Goal: Contribute content: Add original content to the website for others to see

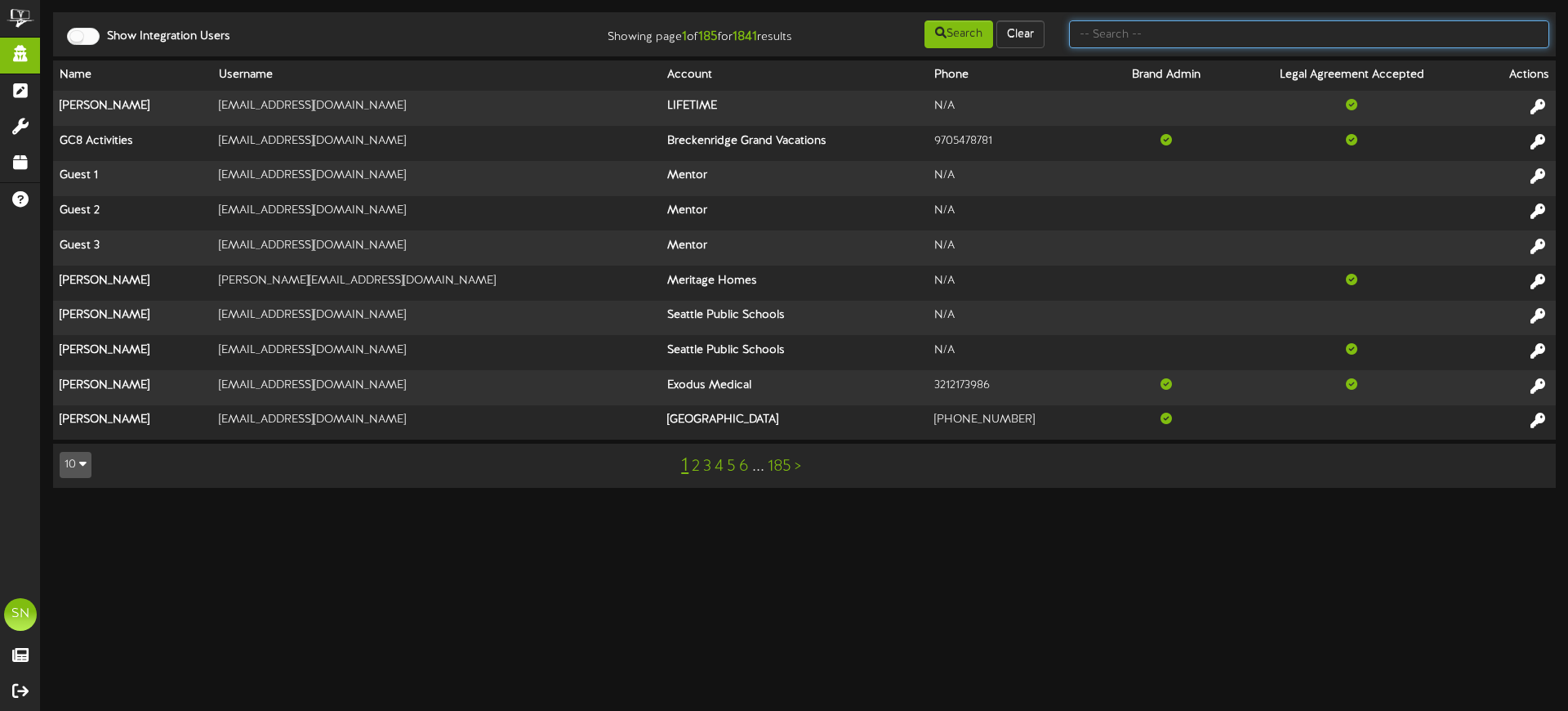
click at [1108, 34] on input "text" at bounding box center [1309, 34] width 480 height 28
type input "k"
type input "[PERSON_NAME]"
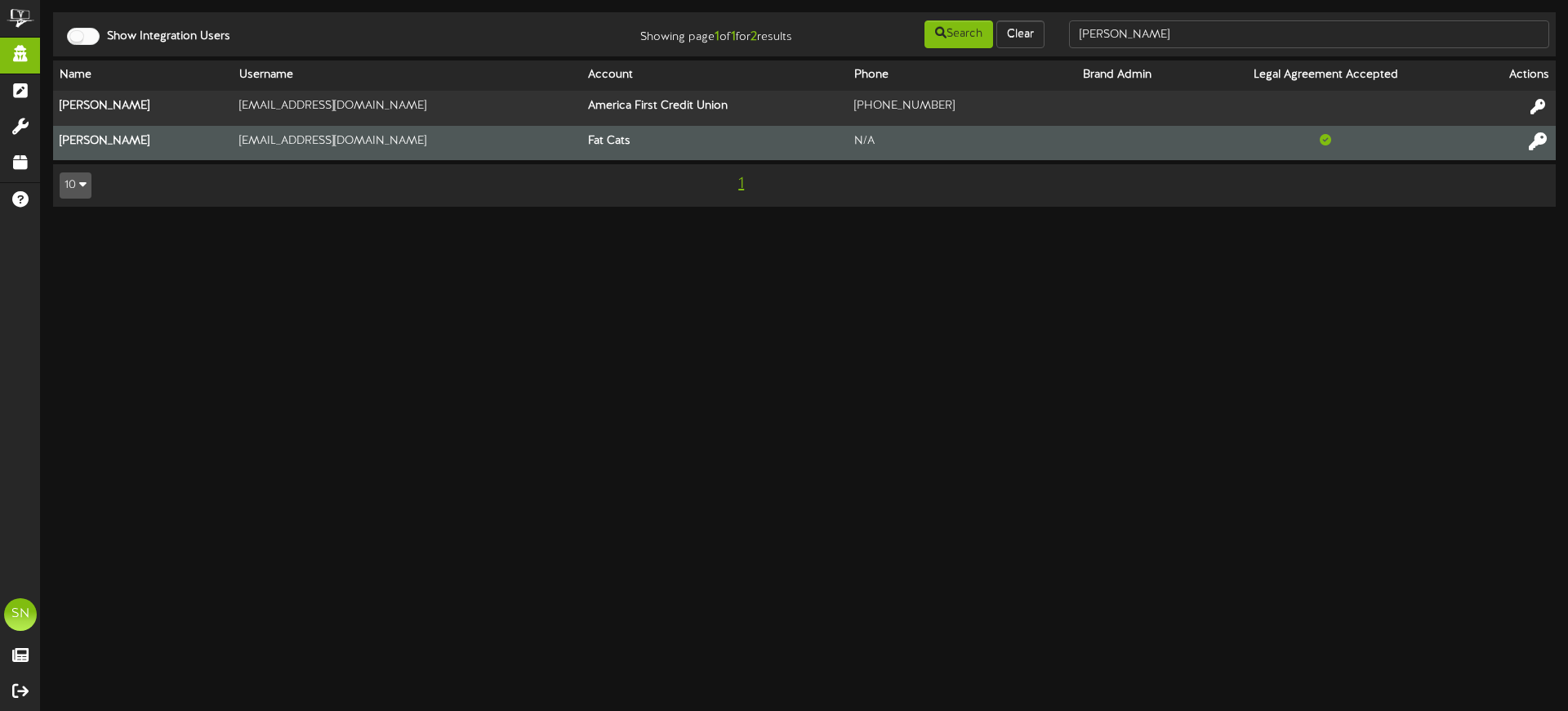
click at [1529, 140] on icon at bounding box center [1537, 140] width 18 height 18
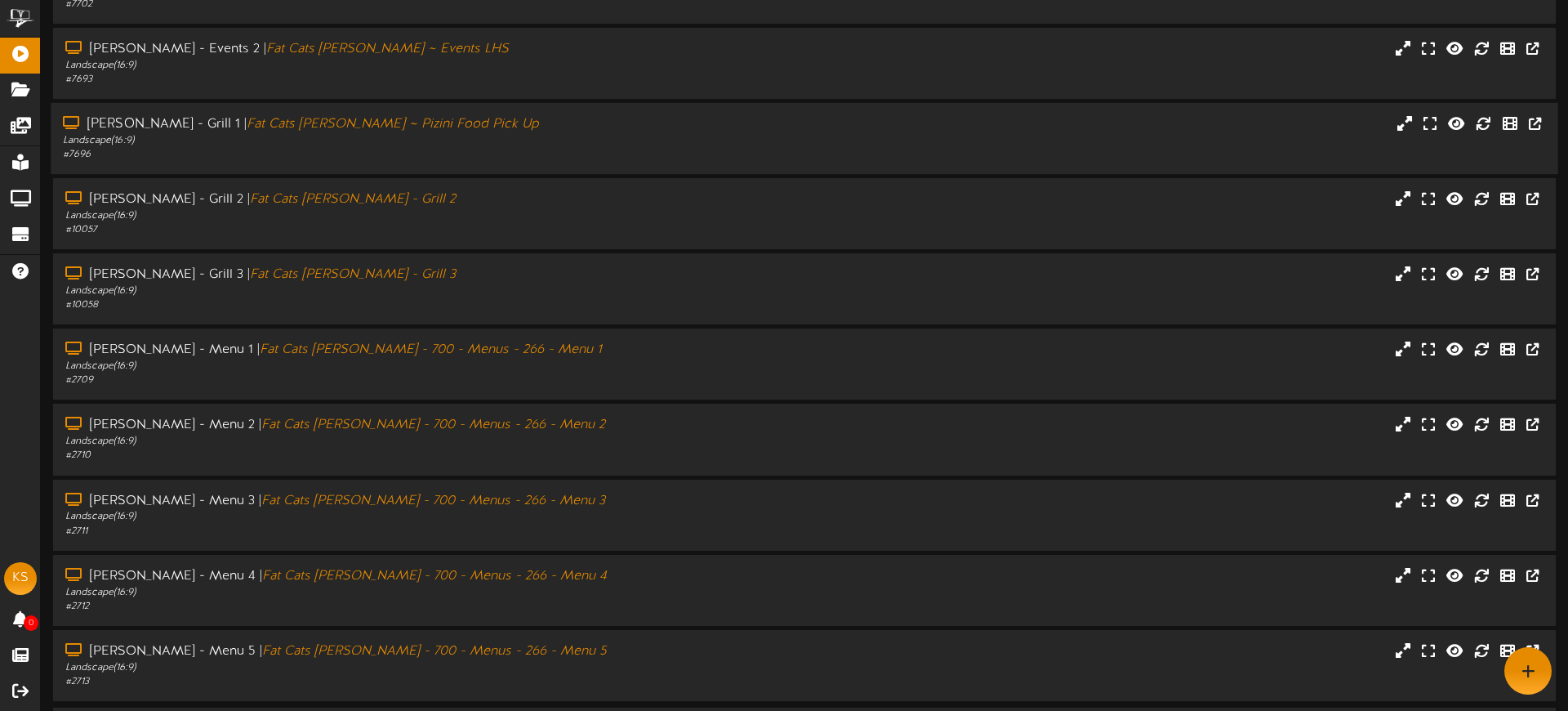
scroll to position [203, 0]
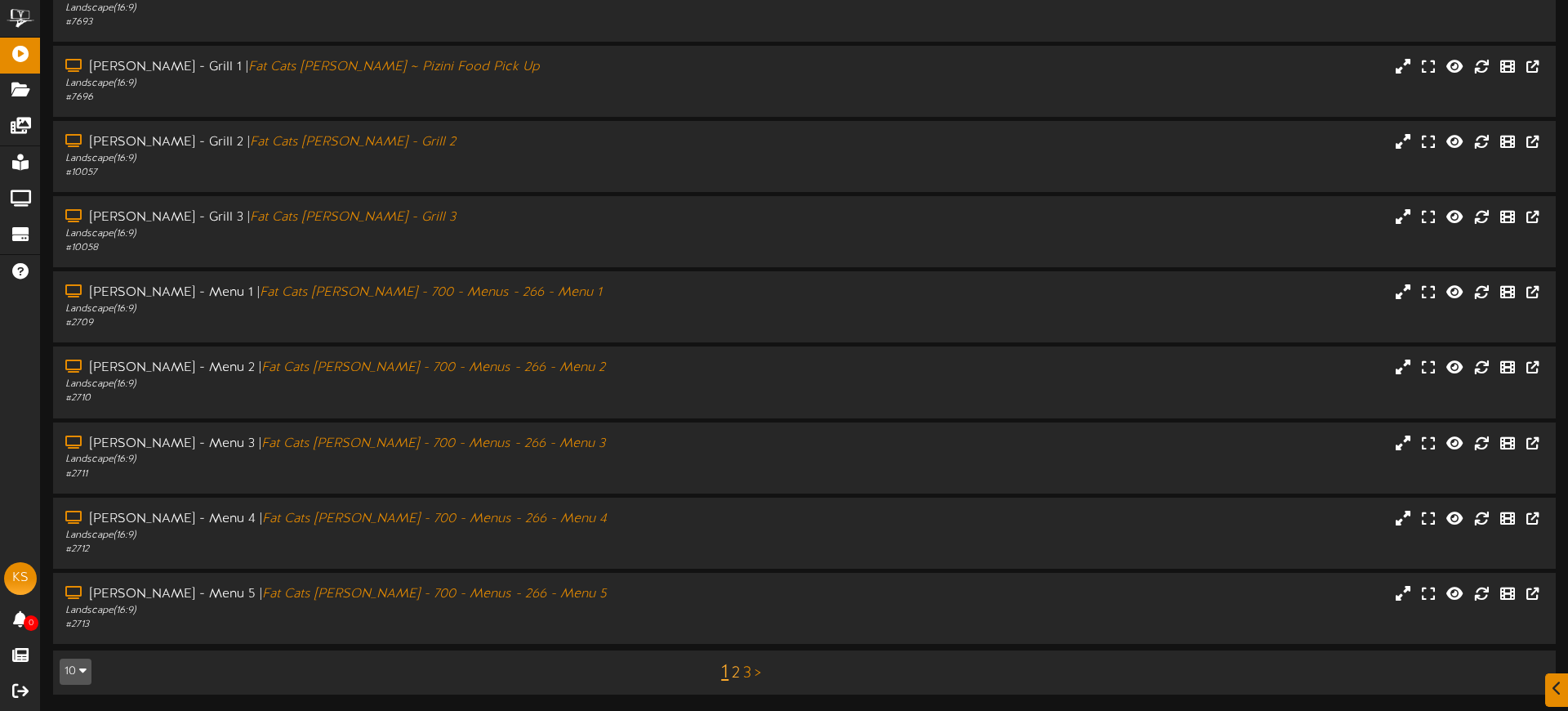
click at [735, 669] on link "2" at bounding box center [735, 673] width 8 height 18
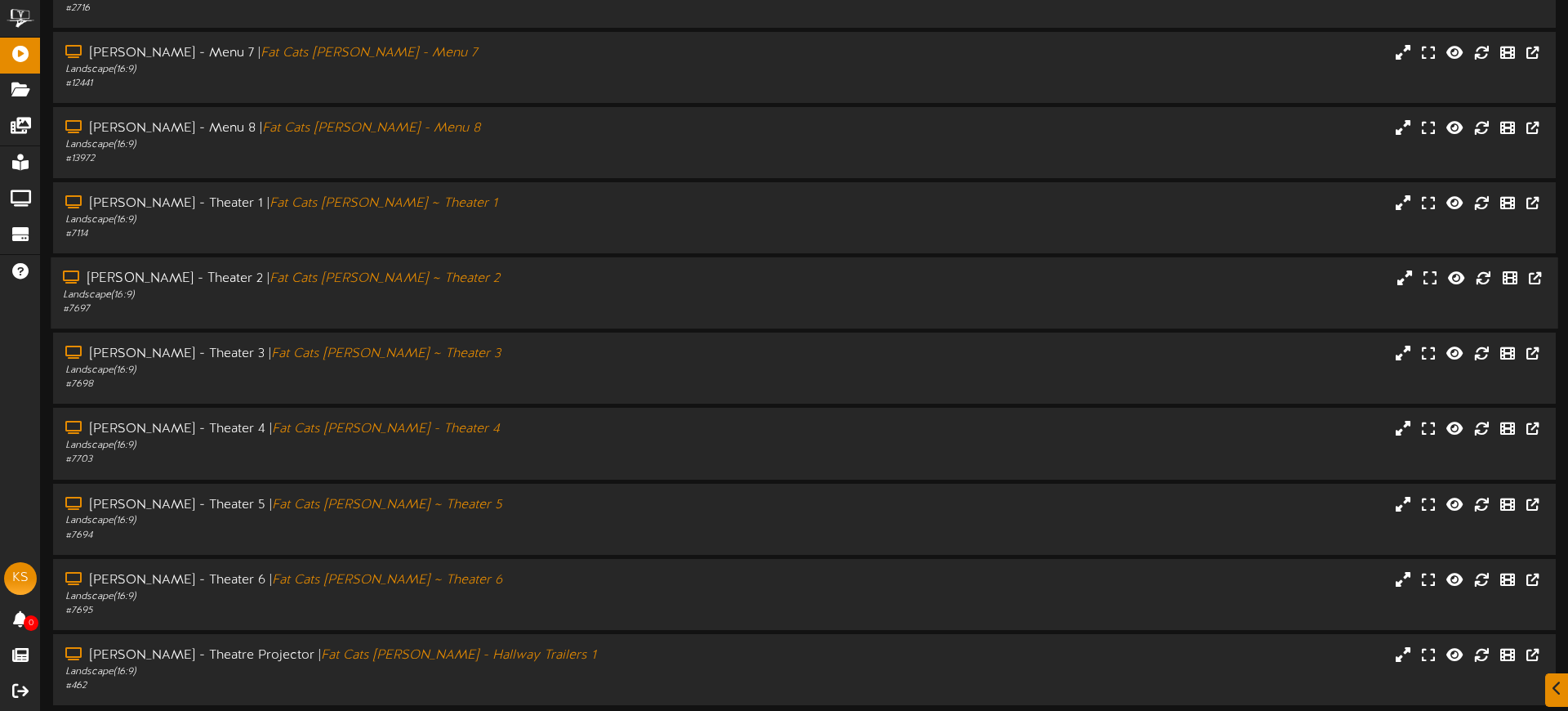
scroll to position [203, 0]
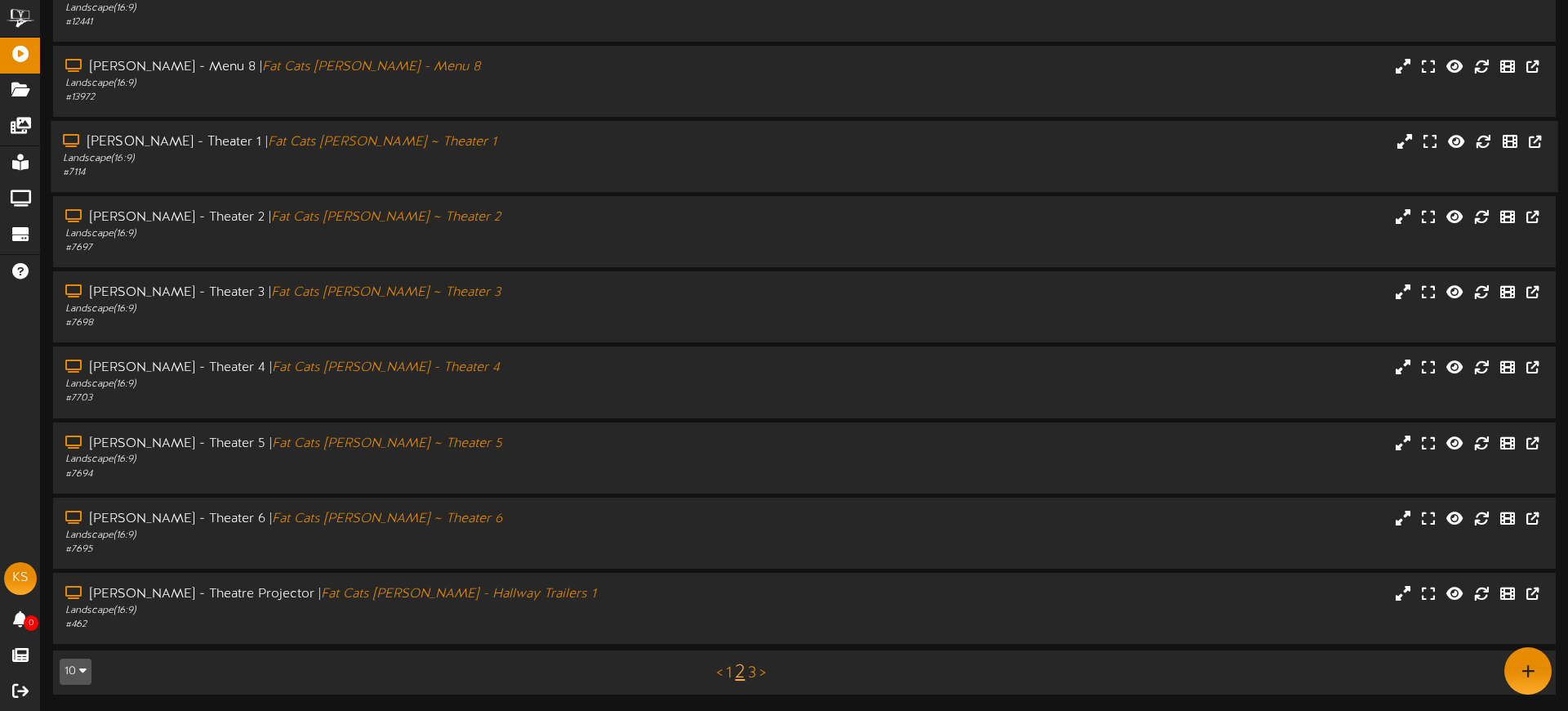
click at [453, 166] on div "Gilbert - Theater 1 | Fat Cats Gilbert ~ Theater 1 Landscape ( 16:9 ) # 7114" at bounding box center [365, 156] width 628 height 46
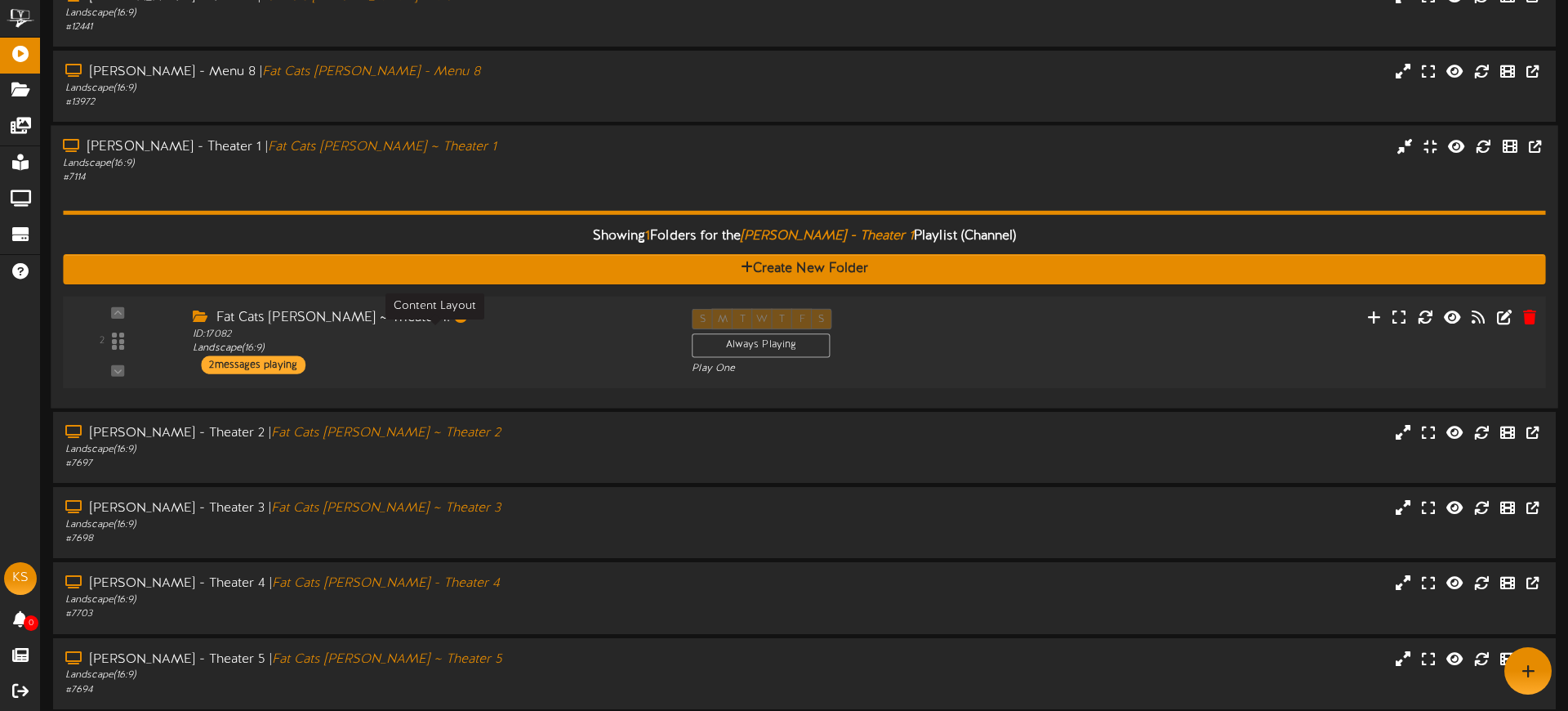
click at [503, 352] on div "ID: 17082 Landscape ( 16:9 )" at bounding box center [429, 342] width 475 height 29
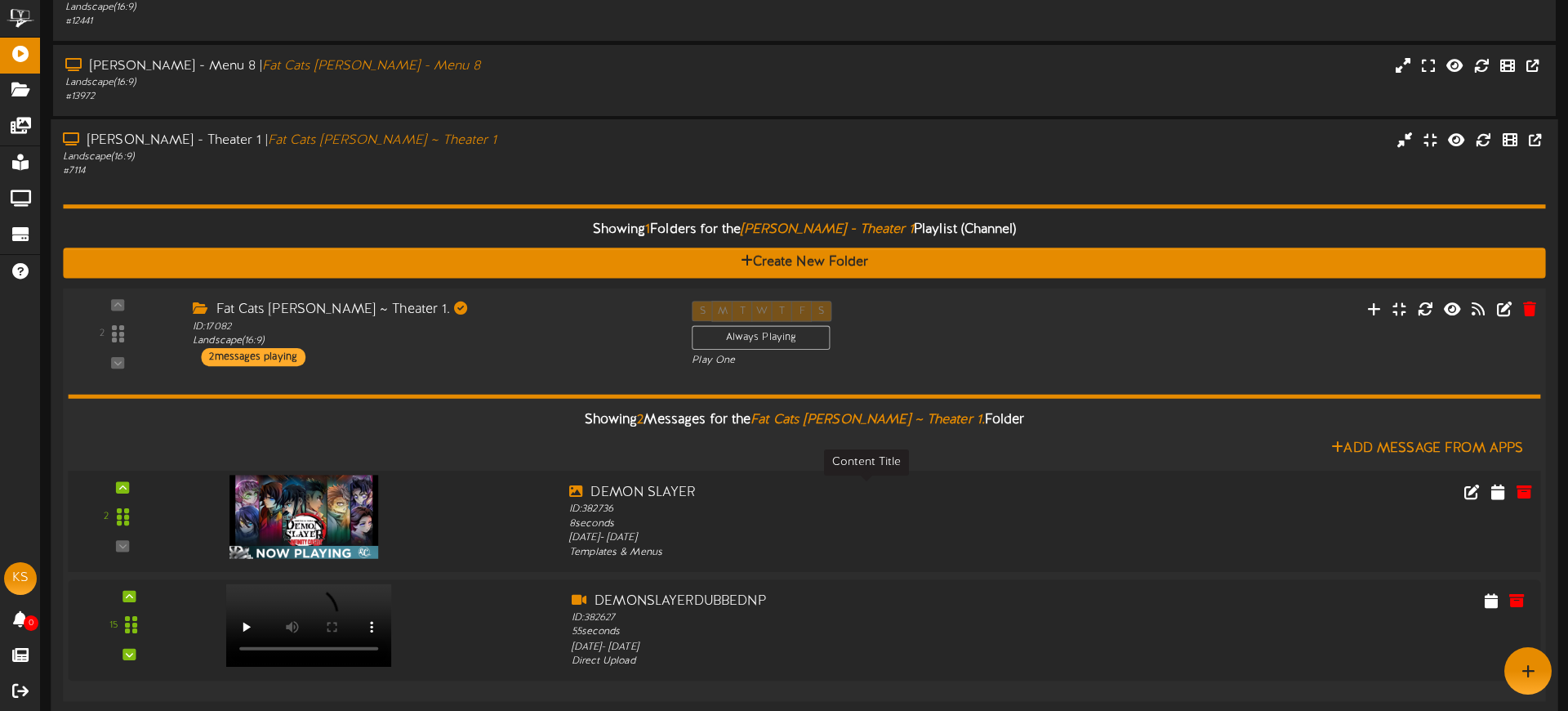
scroll to position [227, 0]
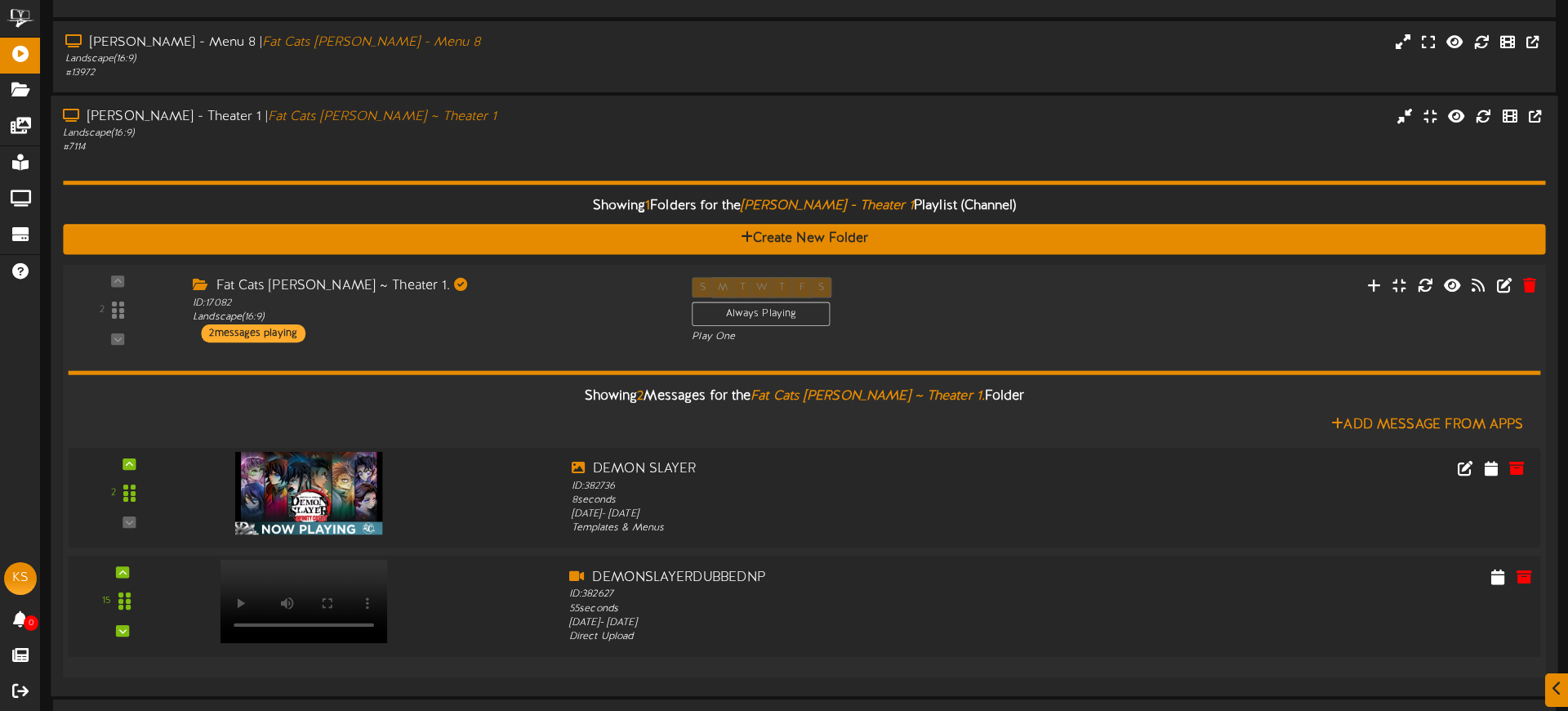
click at [335, 617] on div at bounding box center [302, 584] width 192 height 83
click at [278, 623] on div at bounding box center [302, 584] width 192 height 83
click at [1477, 287] on icon at bounding box center [1479, 285] width 16 height 18
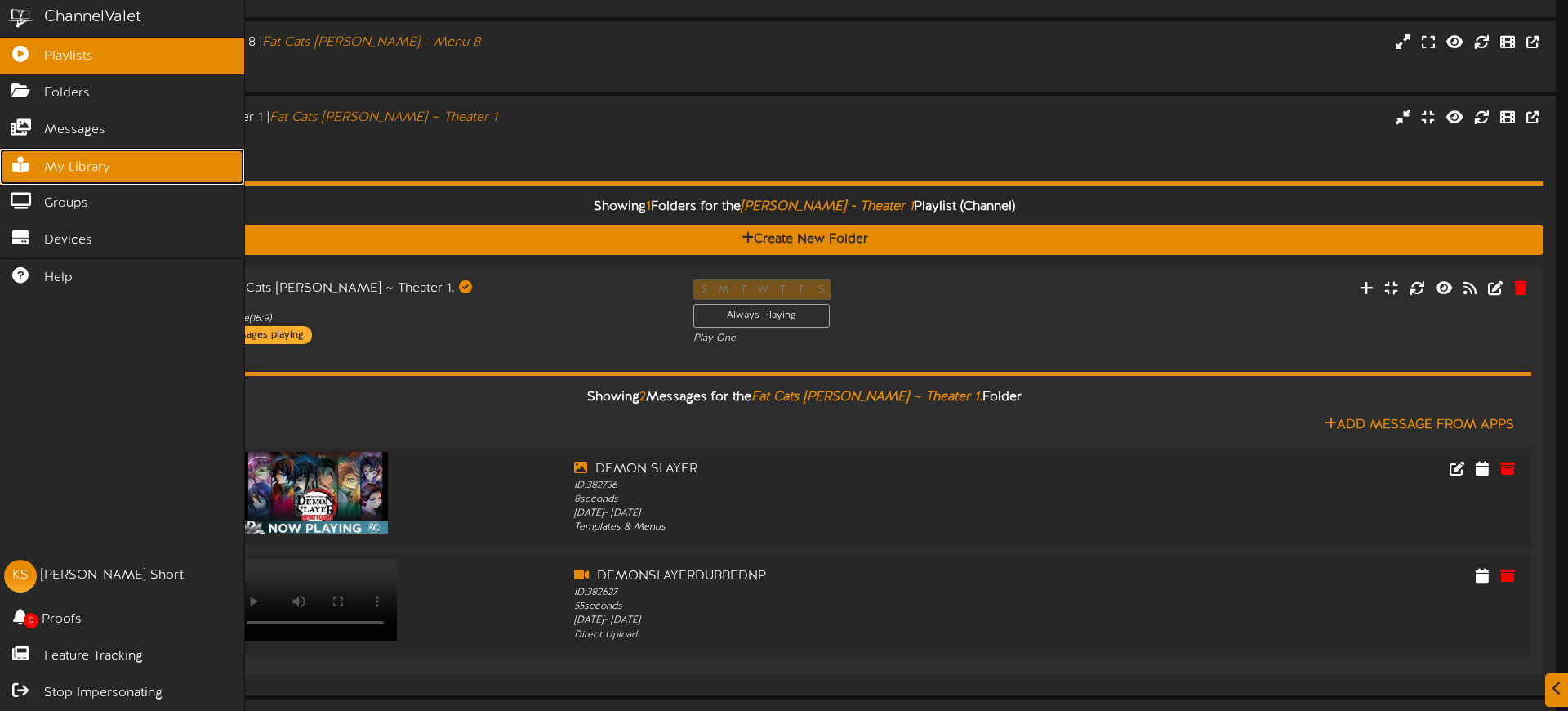
click at [33, 162] on icon at bounding box center [20, 163] width 41 height 12
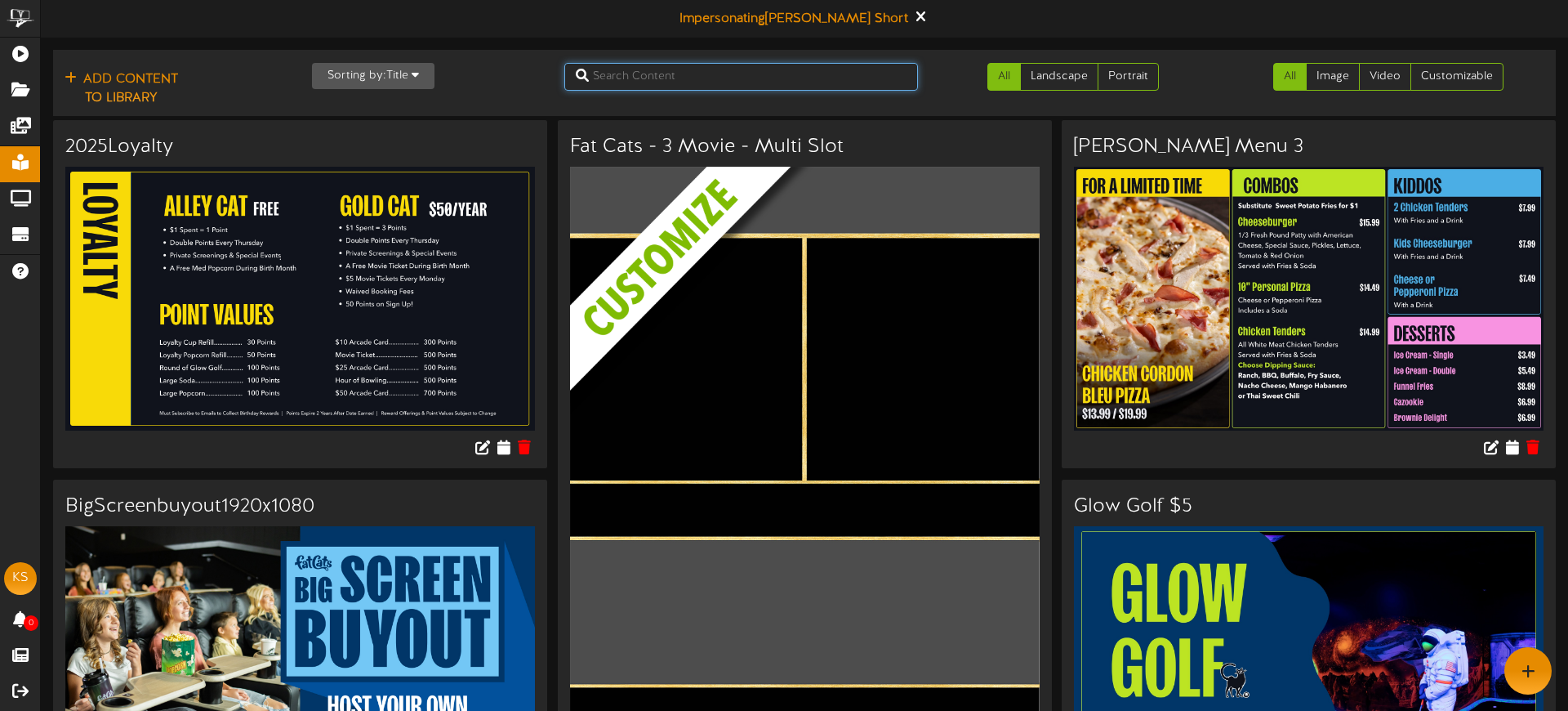
click at [674, 73] on input "text" at bounding box center [741, 77] width 354 height 28
click at [686, 82] on input "text" at bounding box center [741, 77] width 354 height 28
paste input "DEMONSLAYERDUBBEDNP"
type input "DEMONSLAYERDUBBEDNP"
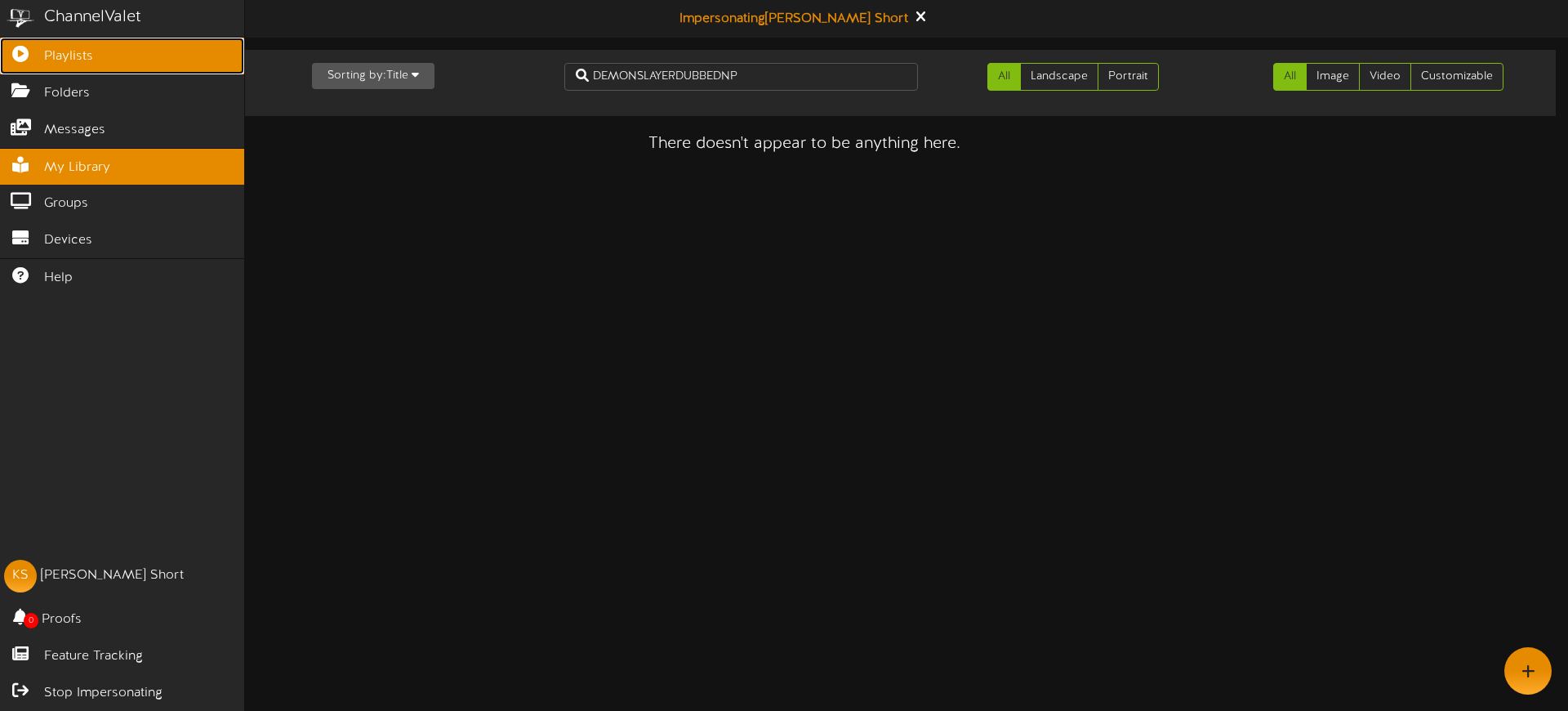
click at [38, 55] on icon at bounding box center [20, 52] width 41 height 12
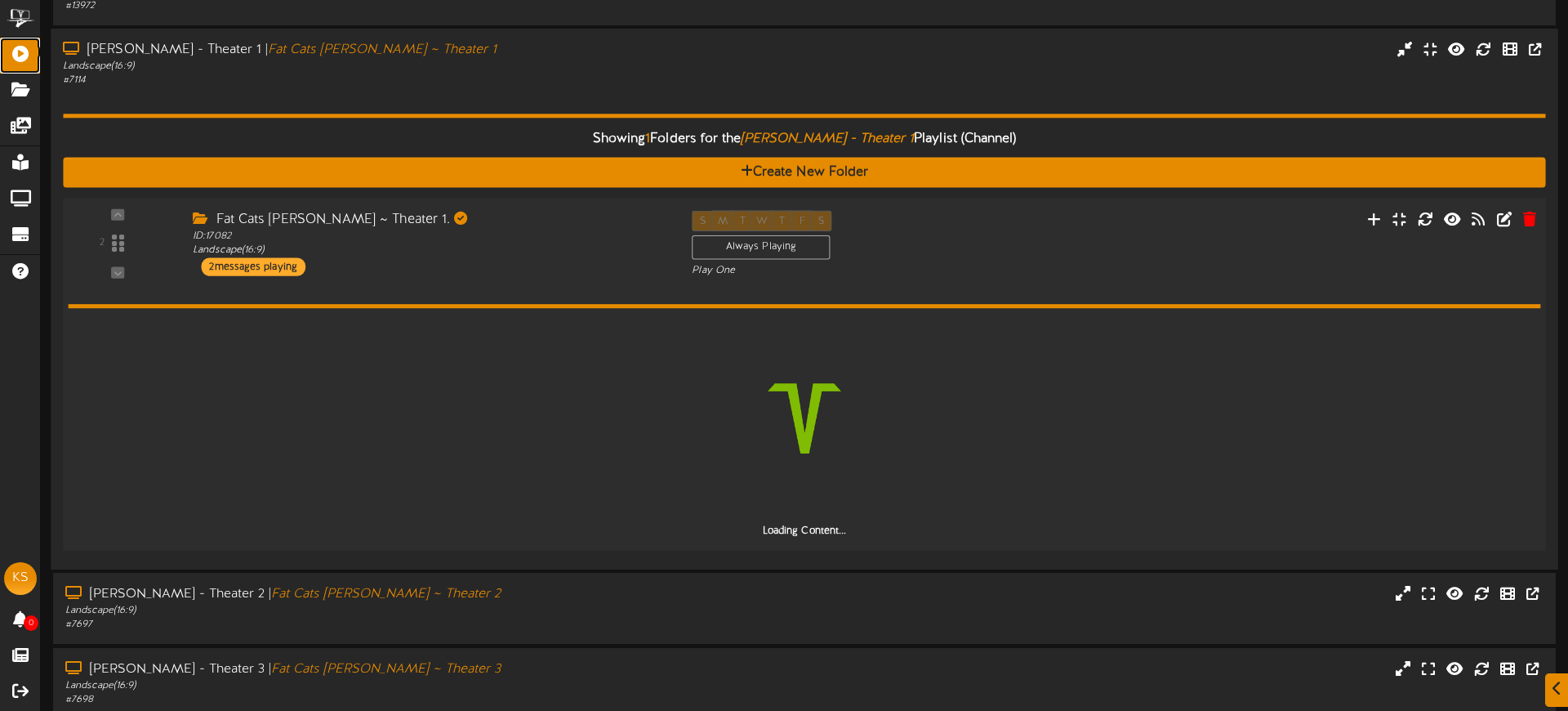
scroll to position [296, 0]
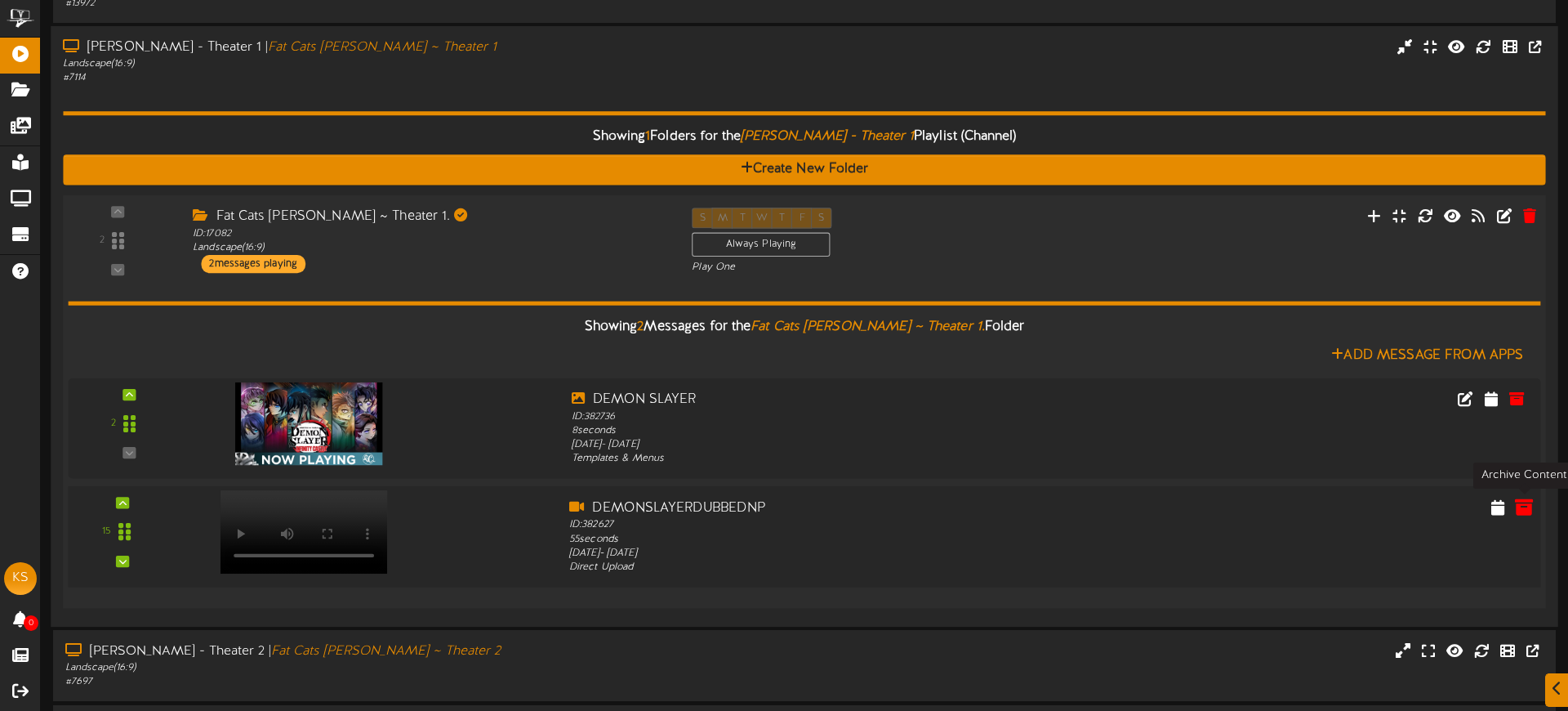
click at [1523, 507] on icon at bounding box center [1524, 506] width 18 height 18
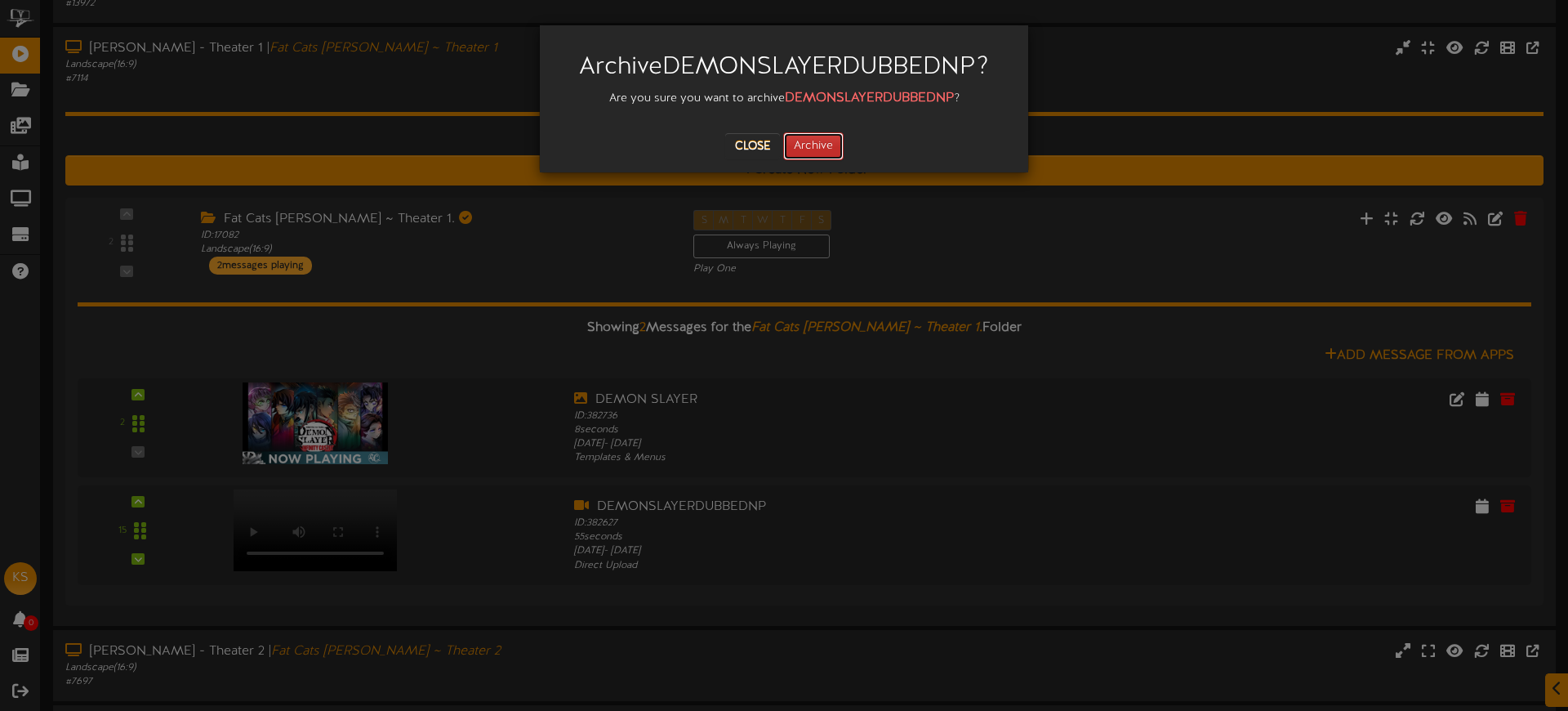
click at [826, 138] on button "Archive" at bounding box center [813, 146] width 60 height 28
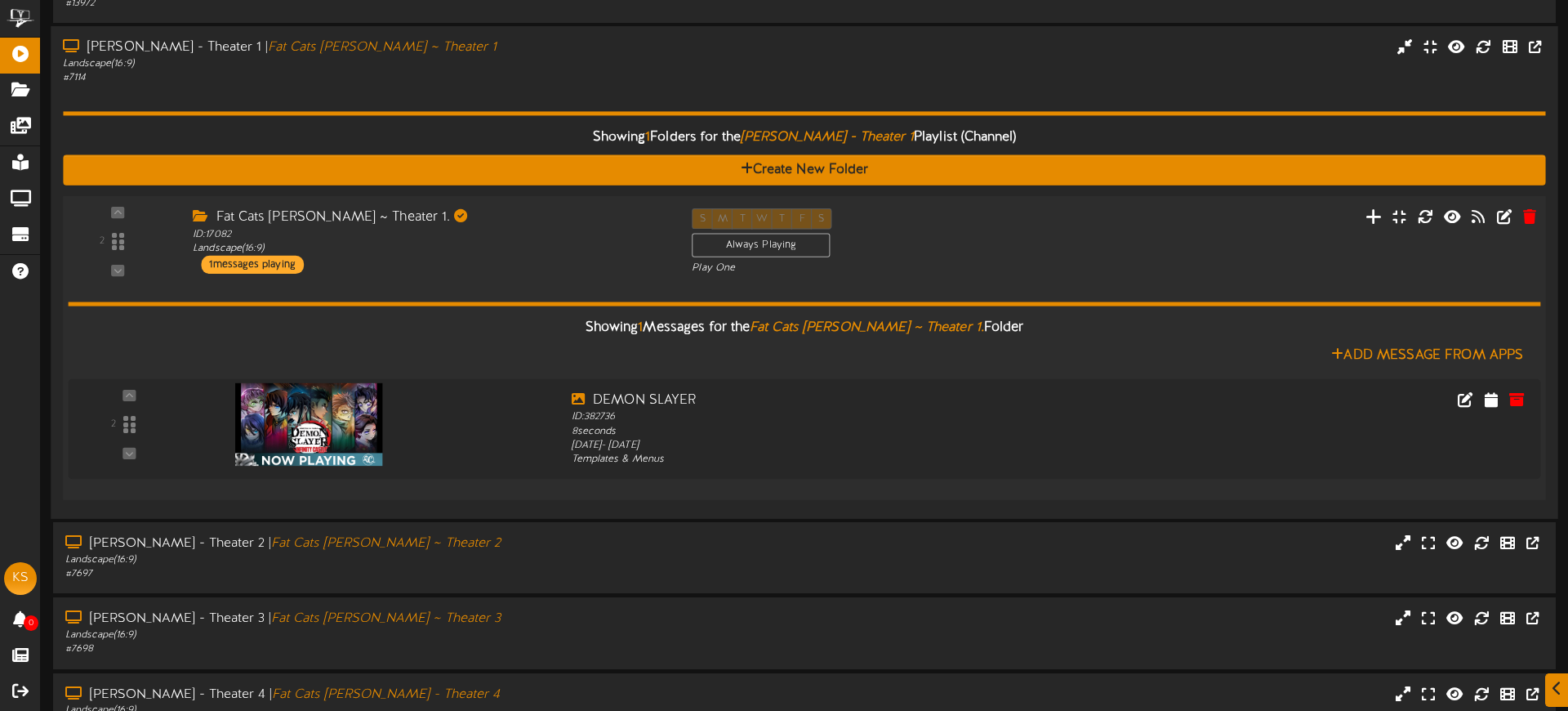
click at [1375, 220] on icon at bounding box center [1375, 216] width 17 height 18
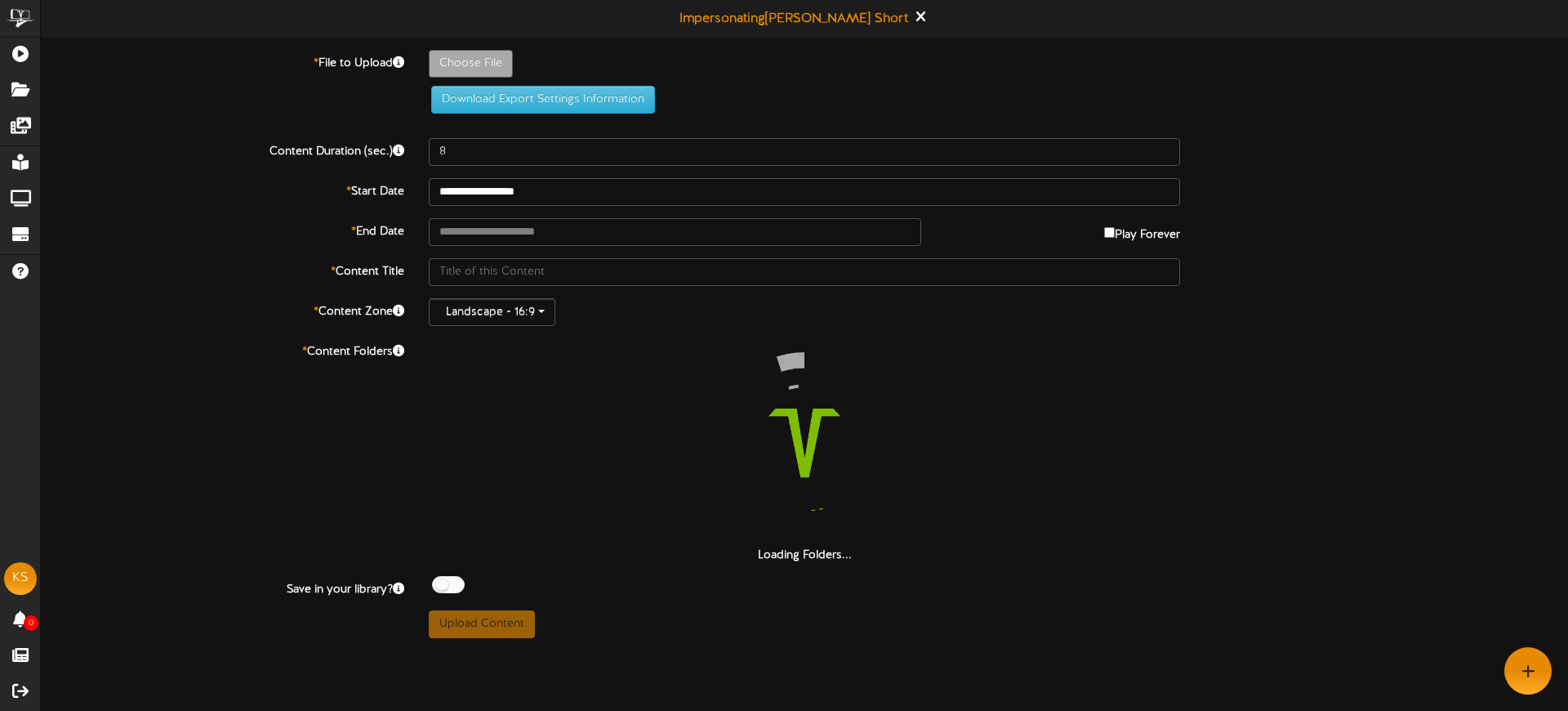
type input "**********"
type input "DEMONSLAYERDUBBEDNP"
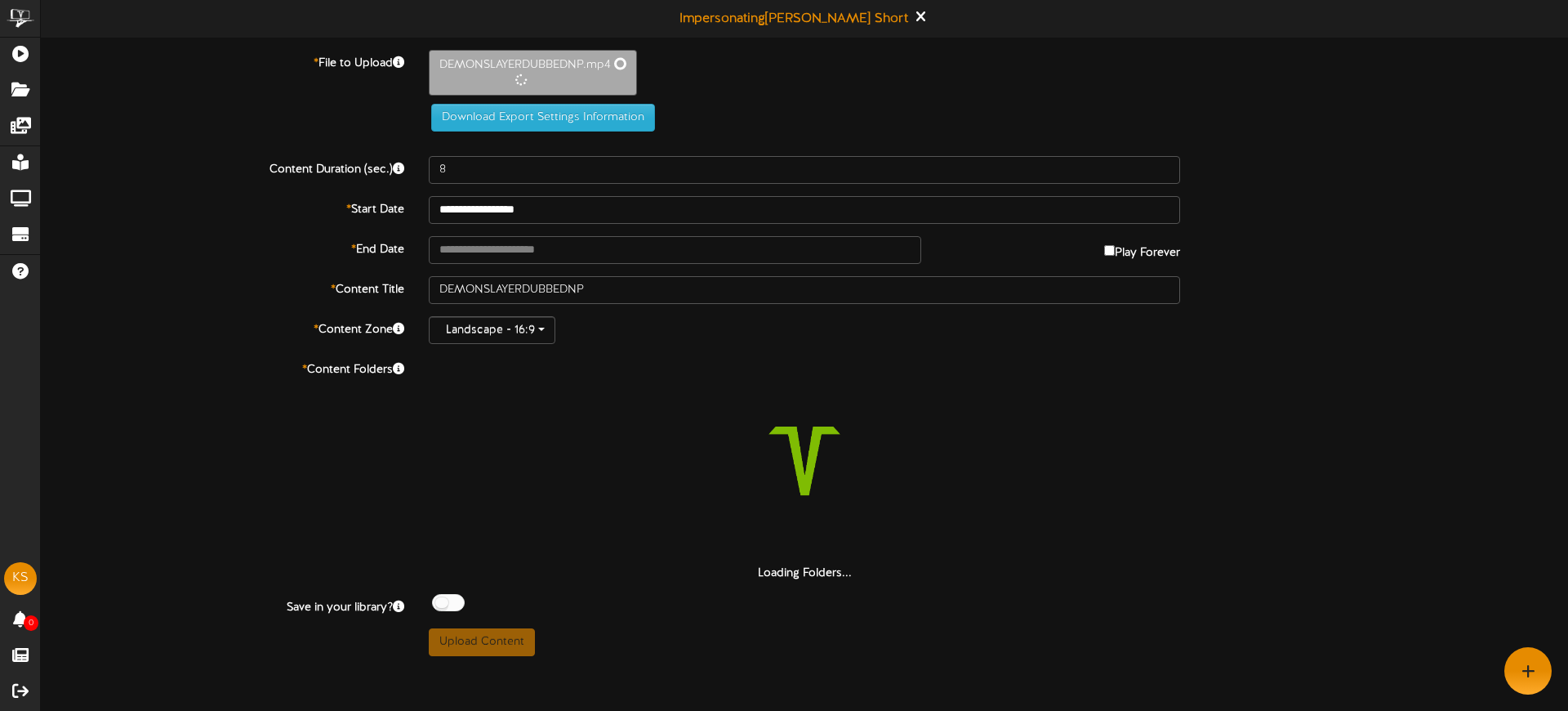
type input "55"
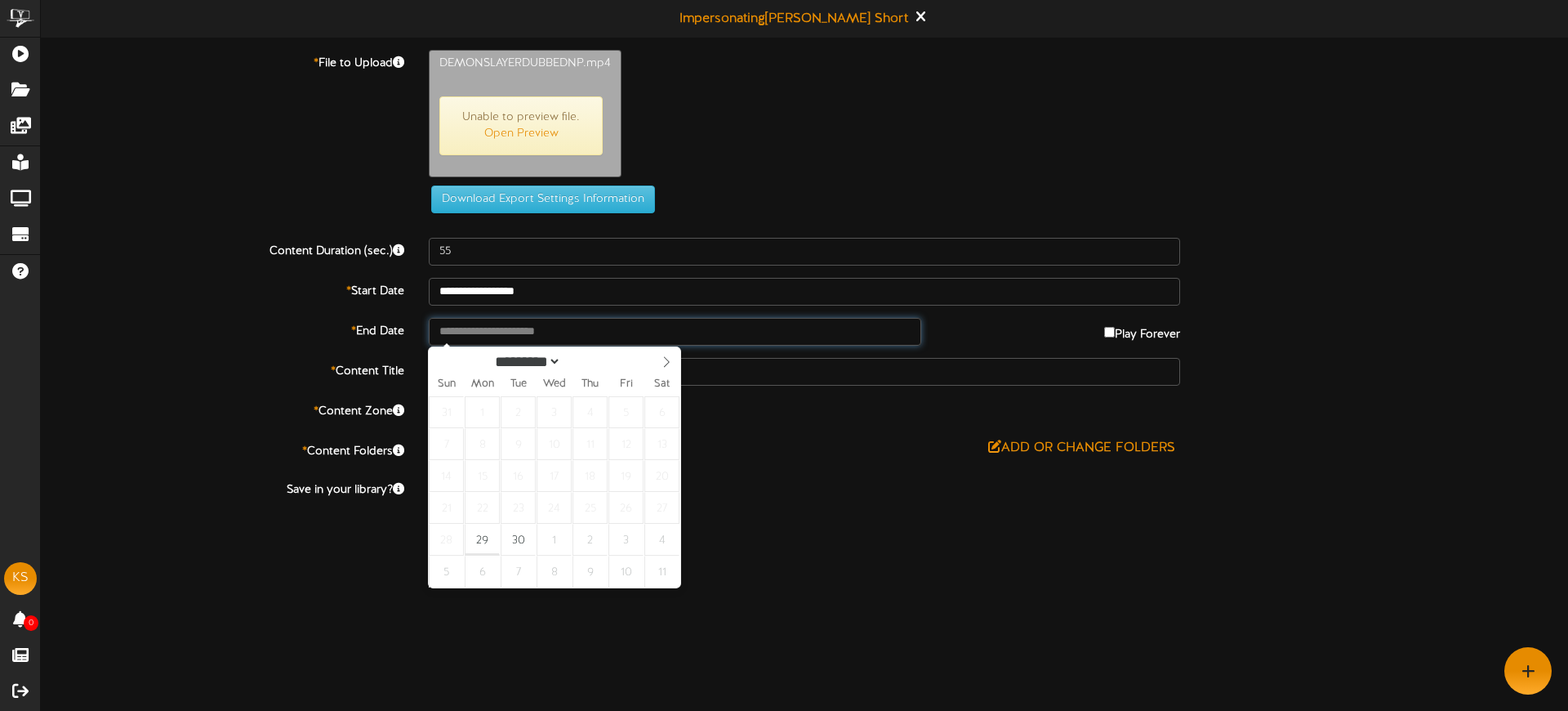
click at [676, 331] on input "text" at bounding box center [674, 331] width 492 height 28
type input "**********"
select select "*"
click at [672, 362] on span at bounding box center [666, 361] width 28 height 28
type input "**********"
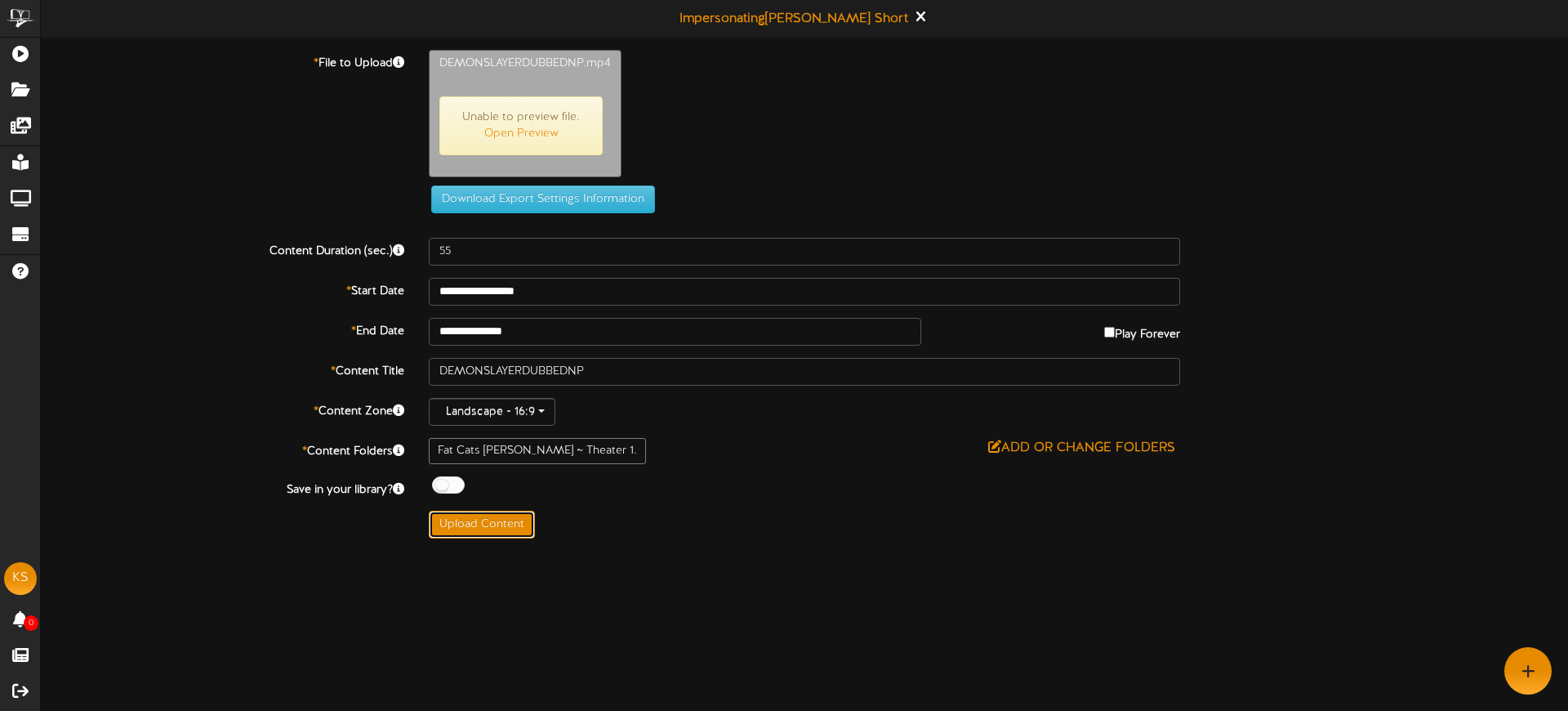
drag, startPoint x: 501, startPoint y: 522, endPoint x: 563, endPoint y: 519, distance: 62.1
click at [501, 522] on button "Upload Content" at bounding box center [481, 525] width 106 height 28
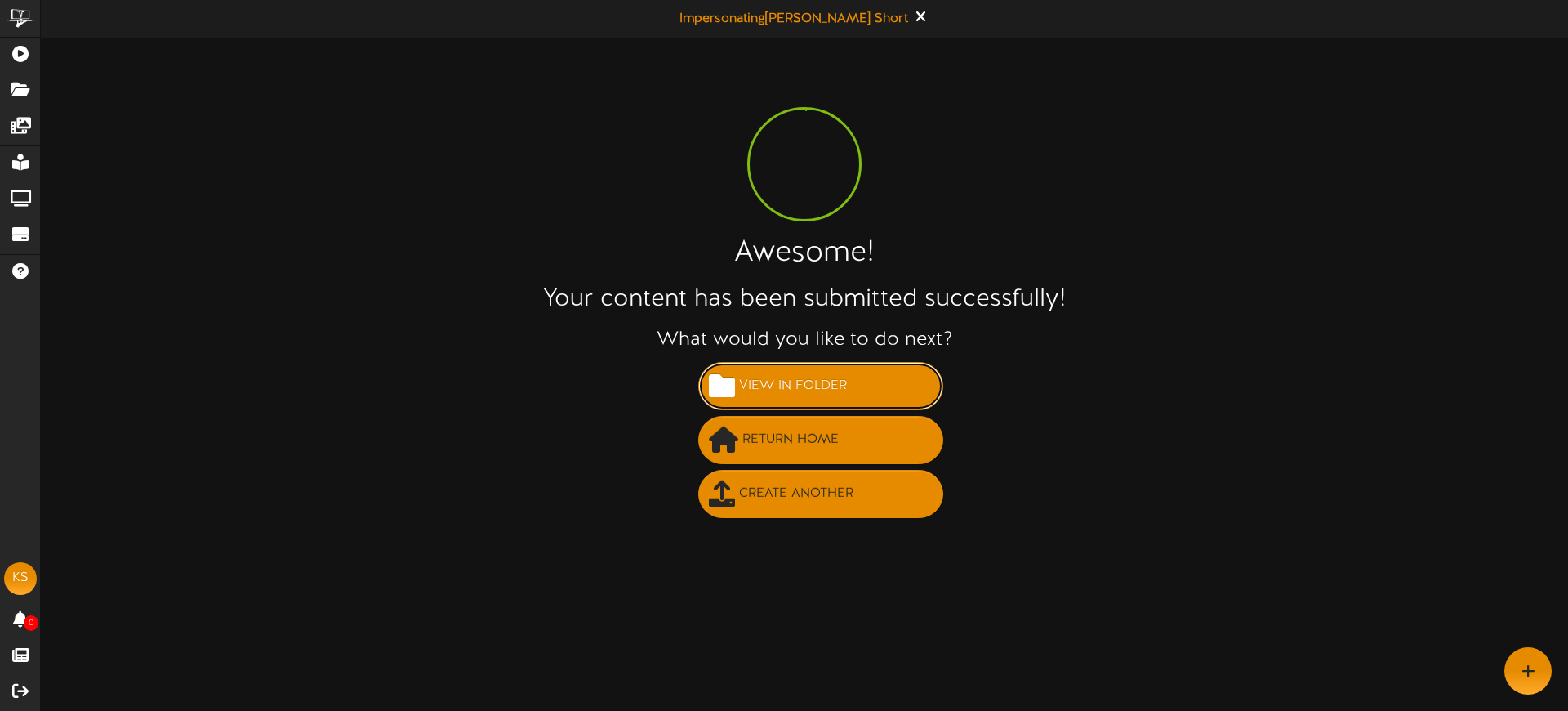
drag, startPoint x: 875, startPoint y: 387, endPoint x: 881, endPoint y: 370, distance: 18.0
click at [875, 387] on button "View in Folder" at bounding box center [821, 386] width 245 height 48
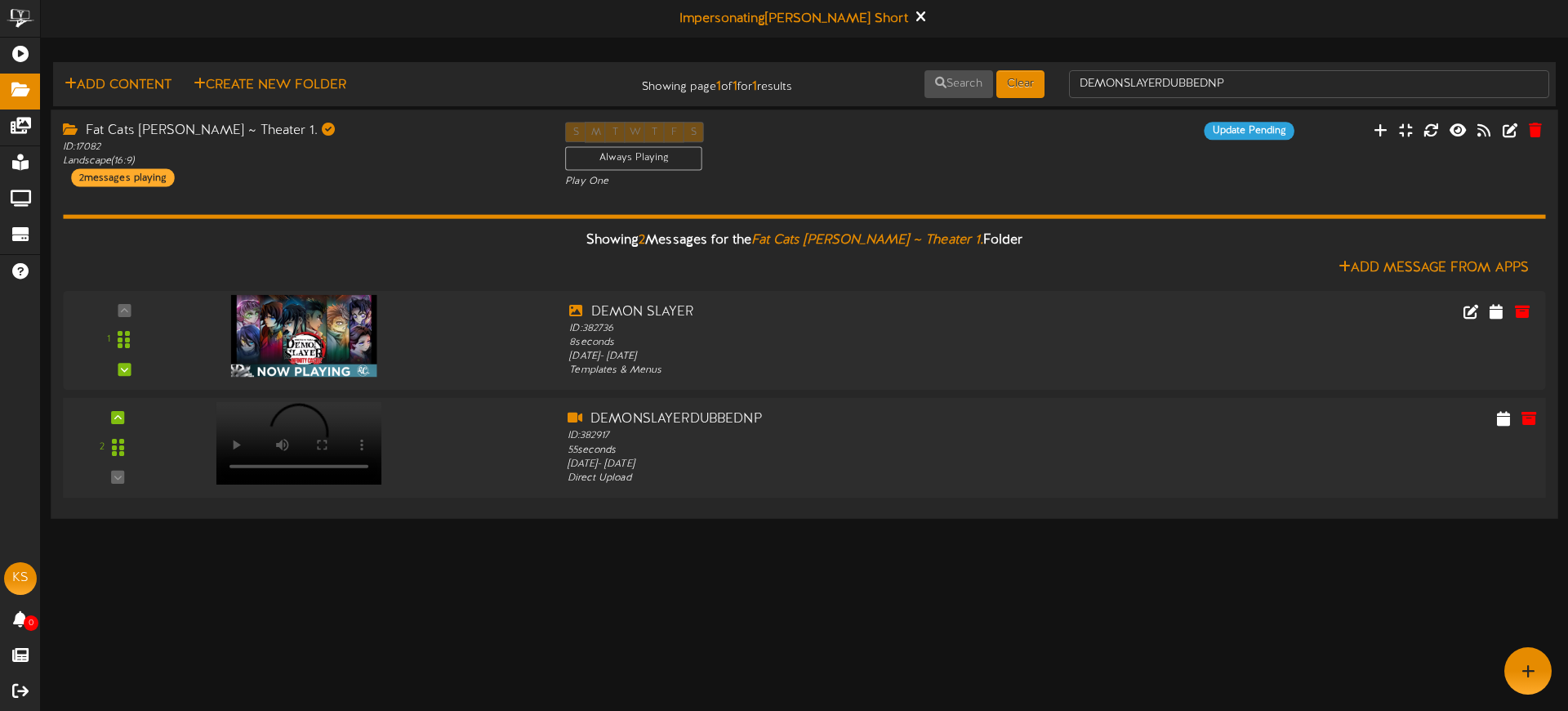
click at [344, 477] on div "2 DEMONSLAYERDUBBEDNP" at bounding box center [805, 448] width 1498 height 76
click at [279, 440] on div at bounding box center [297, 427] width 191 height 82
click at [923, 162] on div "S M T W T F S Always Playing Play One" at bounding box center [804, 155] width 502 height 67
click at [359, 427] on div at bounding box center [297, 427] width 191 height 82
